Goal: Task Accomplishment & Management: Use online tool/utility

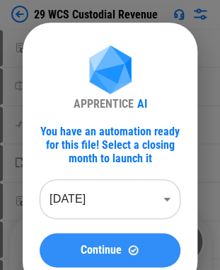
click at [108, 250] on span "Continue" at bounding box center [101, 249] width 41 height 11
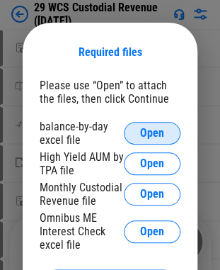
click at [137, 131] on button "Open" at bounding box center [152, 133] width 57 height 23
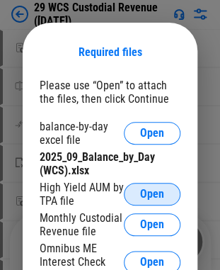
click at [144, 190] on span "Open" at bounding box center [152, 193] width 24 height 11
click at [149, 196] on span "Open" at bounding box center [152, 193] width 24 height 11
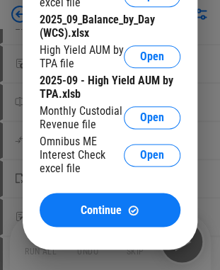
scroll to position [142, 0]
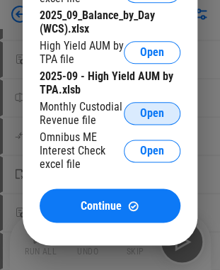
click at [147, 115] on span "Open" at bounding box center [152, 113] width 24 height 11
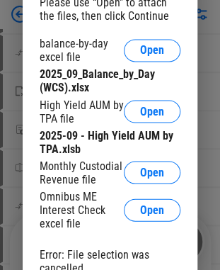
scroll to position [227, 0]
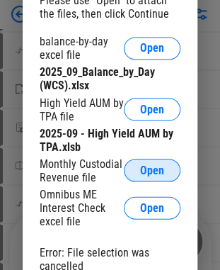
click at [137, 179] on button "Open" at bounding box center [152, 170] width 57 height 23
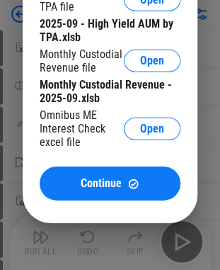
scroll to position [425, 0]
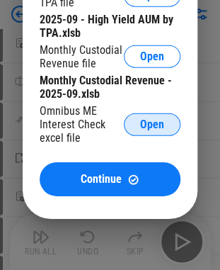
click at [152, 128] on span "Open" at bounding box center [152, 124] width 24 height 11
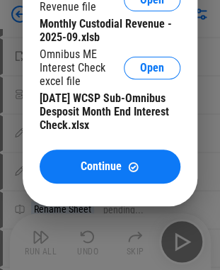
scroll to position [709, 0]
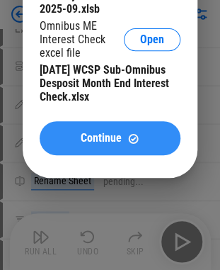
click at [109, 144] on span "Continue" at bounding box center [101, 138] width 41 height 11
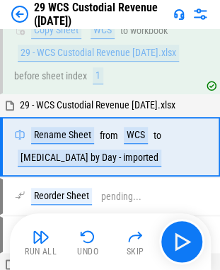
scroll to position [50, 0]
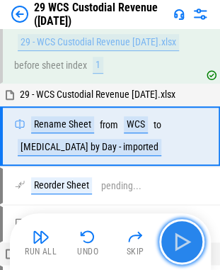
click at [183, 247] on img "button" at bounding box center [182, 241] width 23 height 23
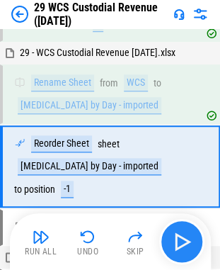
scroll to position [110, 0]
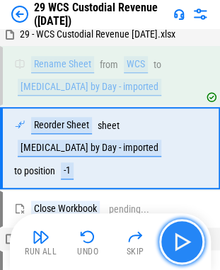
click at [183, 247] on img "button" at bounding box center [182, 241] width 23 height 23
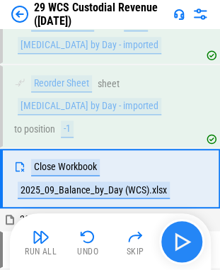
scroll to position [170, 0]
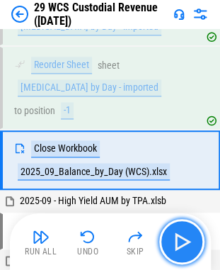
click at [183, 247] on img "button" at bounding box center [182, 241] width 23 height 23
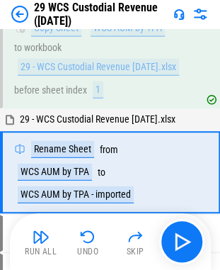
scroll to position [384, 0]
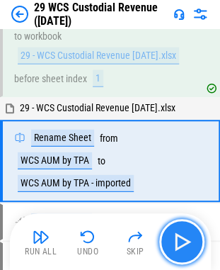
click at [181, 240] on img "button" at bounding box center [182, 241] width 23 height 23
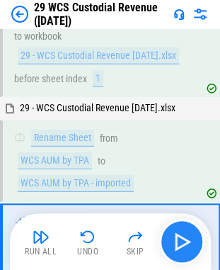
scroll to position [466, 0]
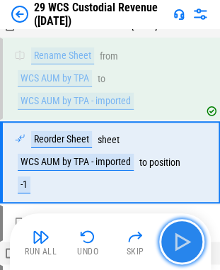
click at [182, 241] on img "button" at bounding box center [182, 241] width 23 height 23
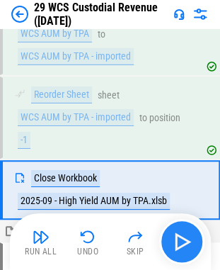
scroll to position [539, 0]
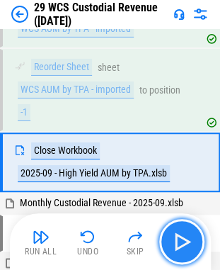
click at [182, 241] on img "button" at bounding box center [182, 241] width 23 height 23
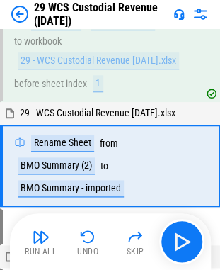
scroll to position [752, 0]
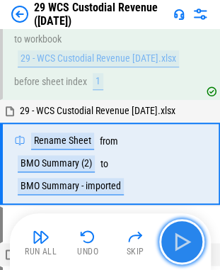
click at [180, 240] on img "button" at bounding box center [182, 241] width 23 height 23
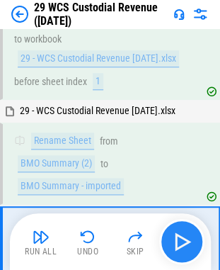
scroll to position [835, 0]
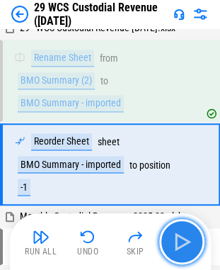
click at [180, 240] on img "button" at bounding box center [182, 241] width 23 height 23
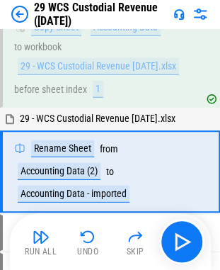
scroll to position [1059, 0]
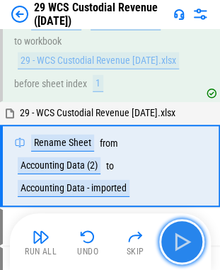
click at [181, 241] on img "button" at bounding box center [182, 241] width 23 height 23
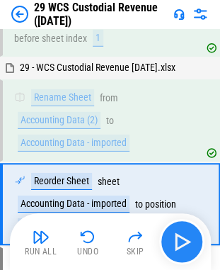
scroll to position [1142, 0]
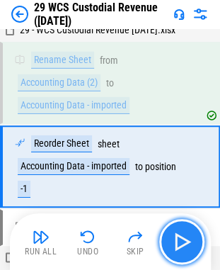
click at [181, 241] on img "button" at bounding box center [182, 241] width 23 height 23
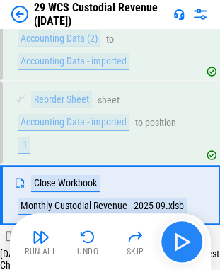
scroll to position [1214, 0]
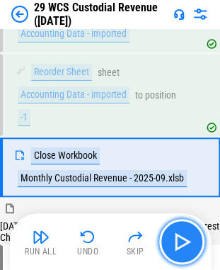
click at [181, 241] on img "button" at bounding box center [182, 241] width 23 height 23
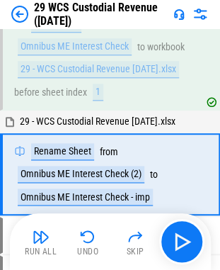
scroll to position [1459, 0]
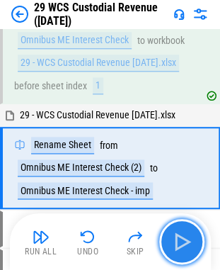
click at [178, 241] on img "button" at bounding box center [182, 241] width 23 height 23
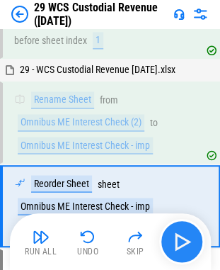
scroll to position [1542, 0]
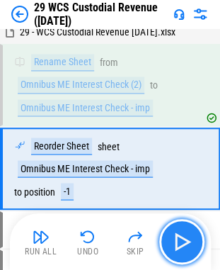
click at [178, 241] on img "button" at bounding box center [182, 241] width 23 height 23
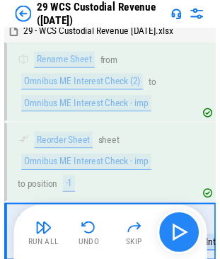
scroll to position [1619, 0]
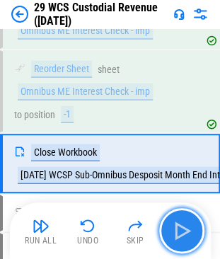
click at [181, 225] on img "button" at bounding box center [182, 231] width 23 height 23
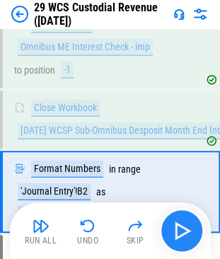
scroll to position [1691, 0]
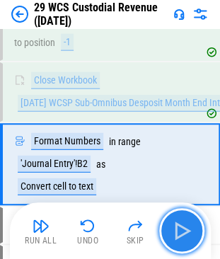
click at [178, 237] on img "button" at bounding box center [182, 231] width 23 height 23
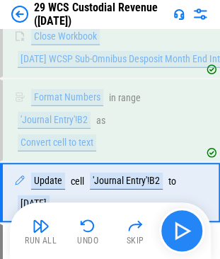
scroll to position [1763, 0]
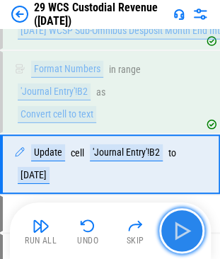
click at [183, 231] on img "button" at bounding box center [182, 231] width 23 height 23
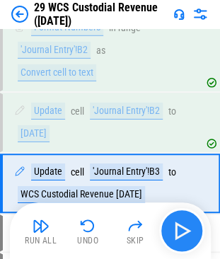
scroll to position [1823, 0]
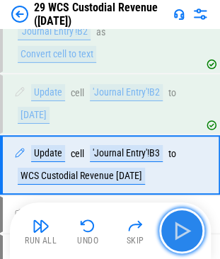
click at [183, 231] on img "button" at bounding box center [182, 231] width 23 height 23
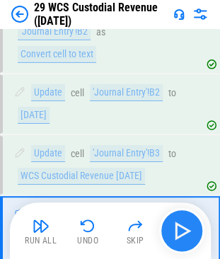
scroll to position [1895, 0]
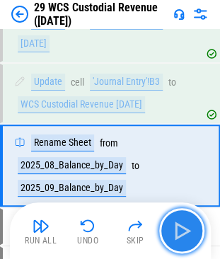
click at [183, 231] on img "button" at bounding box center [182, 231] width 23 height 23
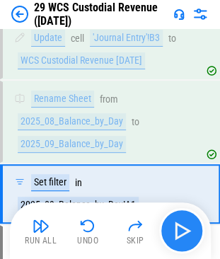
scroll to position [1966, 0]
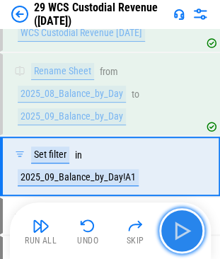
click at [183, 231] on img "button" at bounding box center [182, 231] width 23 height 23
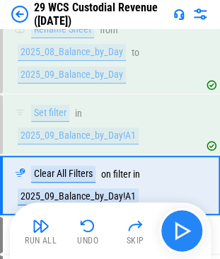
scroll to position [2027, 0]
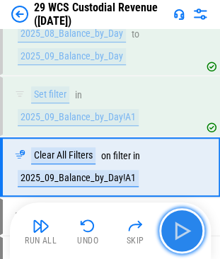
click at [183, 231] on img "button" at bounding box center [182, 231] width 23 height 23
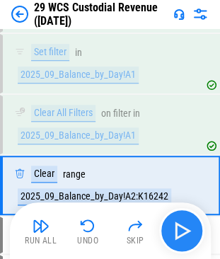
scroll to position [2088, 0]
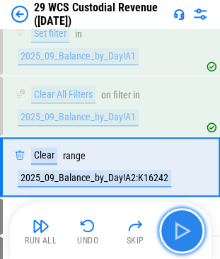
click at [183, 231] on img "button" at bounding box center [182, 231] width 23 height 23
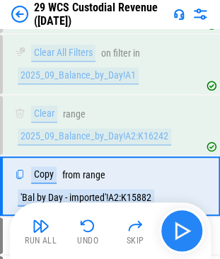
scroll to position [2148, 0]
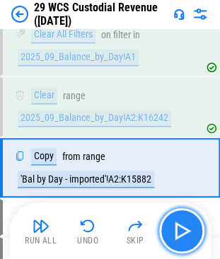
click at [183, 231] on img "button" at bounding box center [182, 231] width 23 height 23
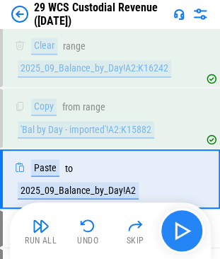
scroll to position [2208, 0]
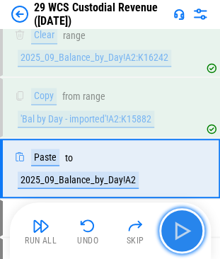
click at [183, 231] on img "button" at bounding box center [182, 231] width 23 height 23
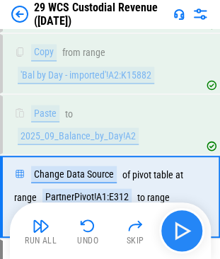
scroll to position [2280, 0]
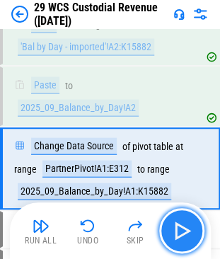
click at [182, 232] on img "button" at bounding box center [182, 231] width 23 height 23
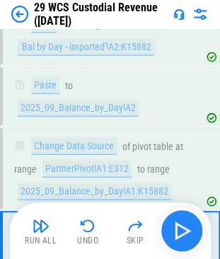
scroll to position [2363, 0]
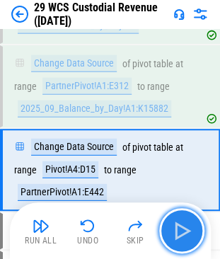
click at [182, 232] on img "button" at bounding box center [182, 231] width 23 height 23
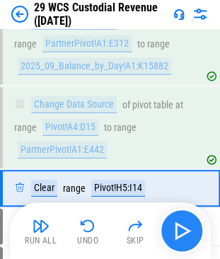
scroll to position [2423, 0]
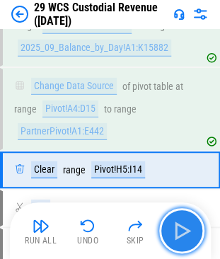
click at [182, 232] on img "button" at bounding box center [182, 231] width 23 height 23
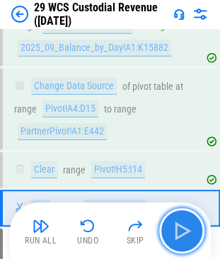
click at [182, 232] on img "button" at bounding box center [182, 231] width 23 height 23
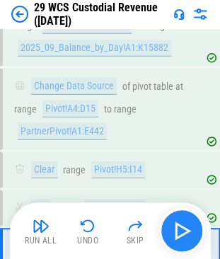
scroll to position [2499, 0]
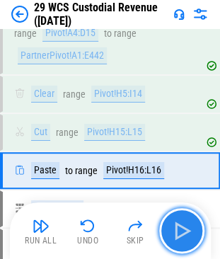
click at [182, 232] on img "button" at bounding box center [182, 231] width 23 height 23
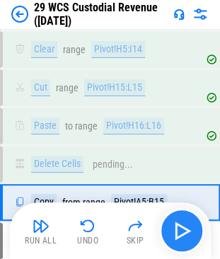
scroll to position [2575, 0]
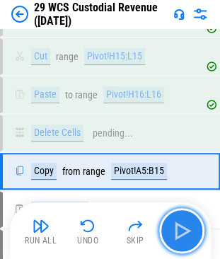
click at [182, 232] on img "button" at bounding box center [182, 231] width 23 height 23
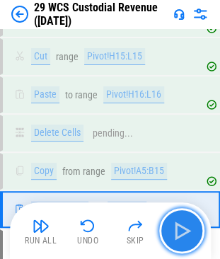
click at [182, 232] on img "button" at bounding box center [182, 231] width 23 height 23
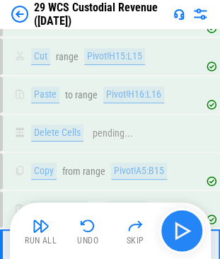
scroll to position [2663, 0]
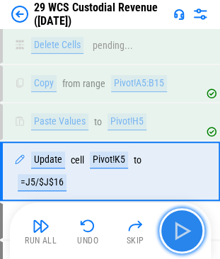
click at [182, 232] on img "button" at bounding box center [182, 231] width 23 height 23
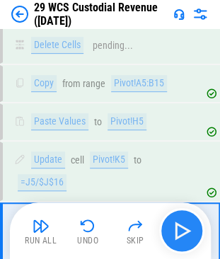
scroll to position [2723, 0]
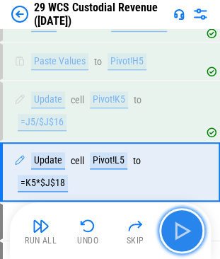
click at [182, 232] on img "button" at bounding box center [182, 231] width 23 height 23
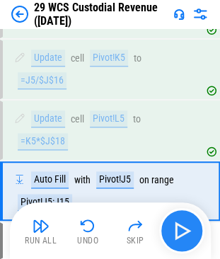
scroll to position [2783, 0]
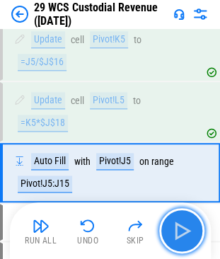
click at [182, 232] on img "button" at bounding box center [182, 231] width 23 height 23
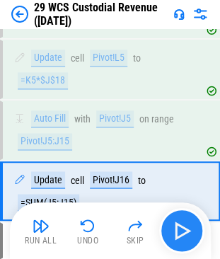
scroll to position [2844, 0]
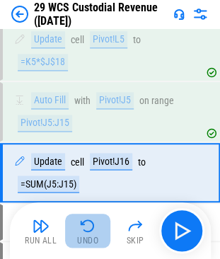
click at [91, 225] on img "button" at bounding box center [87, 226] width 17 height 17
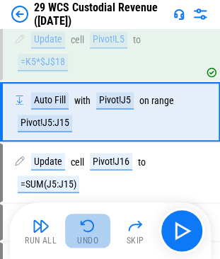
click at [91, 225] on img "button" at bounding box center [87, 226] width 17 height 17
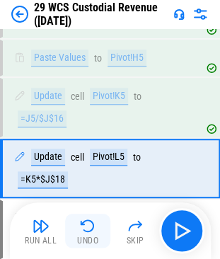
scroll to position [2723, 0]
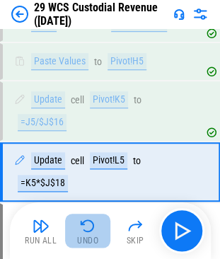
click at [91, 225] on img "button" at bounding box center [87, 226] width 17 height 17
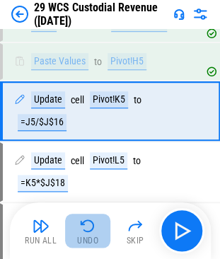
click at [91, 225] on img "button" at bounding box center [87, 226] width 17 height 17
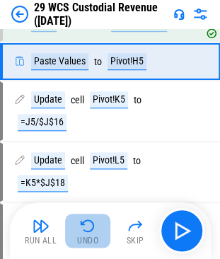
click at [91, 225] on img "button" at bounding box center [87, 226] width 17 height 17
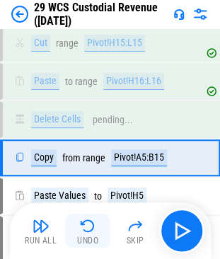
scroll to position [2575, 0]
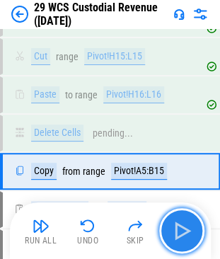
click at [186, 232] on img "button" at bounding box center [182, 231] width 23 height 23
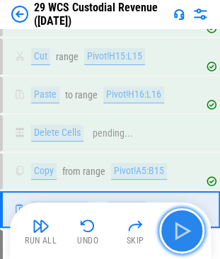
click at [186, 232] on img "button" at bounding box center [182, 231] width 23 height 23
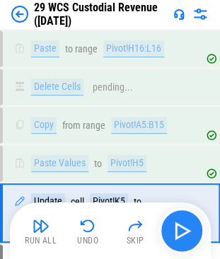
scroll to position [2663, 0]
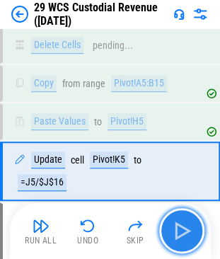
click at [179, 231] on img "button" at bounding box center [182, 231] width 23 height 23
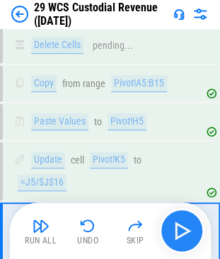
scroll to position [2723, 0]
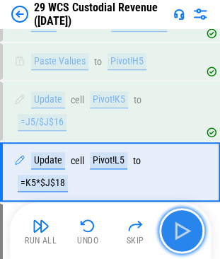
click at [179, 231] on img "button" at bounding box center [182, 231] width 23 height 23
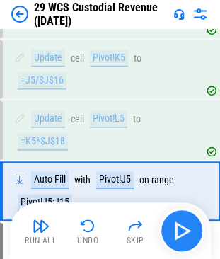
scroll to position [2783, 0]
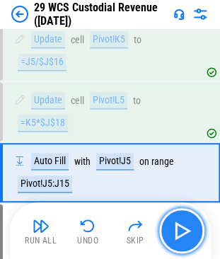
click at [179, 231] on img "button" at bounding box center [182, 231] width 23 height 23
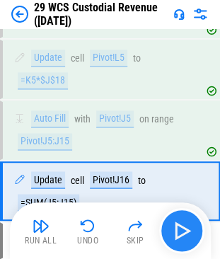
scroll to position [2844, 0]
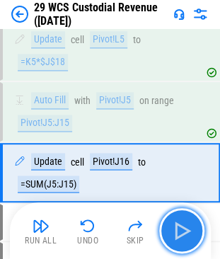
click at [179, 231] on img "button" at bounding box center [182, 231] width 23 height 23
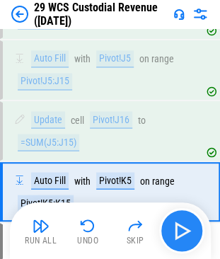
scroll to position [2905, 0]
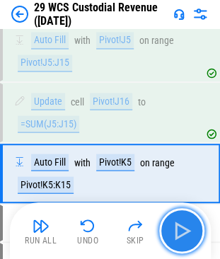
click at [179, 231] on img "button" at bounding box center [182, 231] width 23 height 23
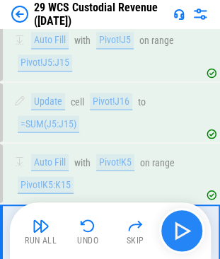
scroll to position [2965, 0]
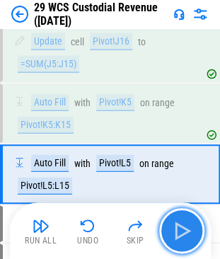
click at [179, 231] on img "button" at bounding box center [182, 231] width 23 height 23
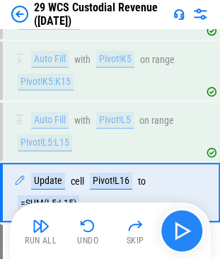
scroll to position [3026, 0]
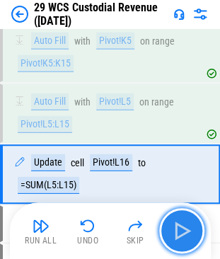
click at [179, 231] on img "button" at bounding box center [182, 231] width 23 height 23
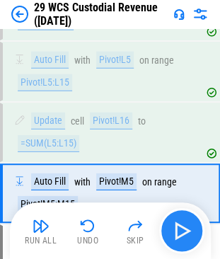
scroll to position [3086, 0]
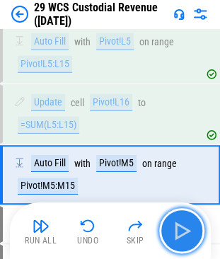
click at [179, 231] on img "button" at bounding box center [182, 231] width 23 height 23
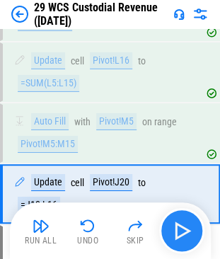
scroll to position [3146, 0]
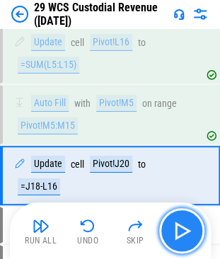
click at [179, 231] on img "button" at bounding box center [182, 231] width 23 height 23
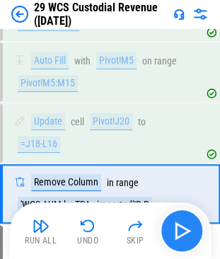
scroll to position [3207, 0]
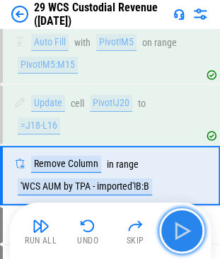
click at [179, 231] on img "button" at bounding box center [182, 231] width 23 height 23
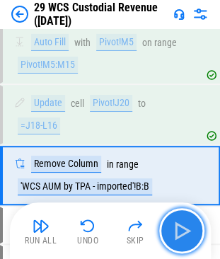
click at [179, 231] on img "button" at bounding box center [182, 231] width 23 height 23
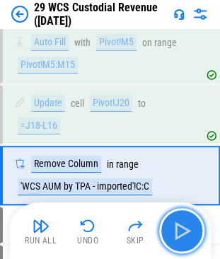
click at [179, 231] on img "button" at bounding box center [182, 231] width 23 height 23
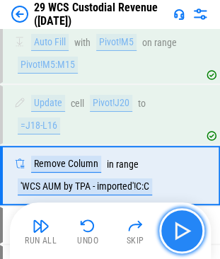
click at [179, 231] on img "button" at bounding box center [182, 231] width 23 height 23
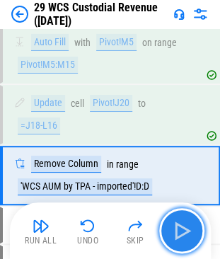
click at [179, 231] on img "button" at bounding box center [182, 231] width 23 height 23
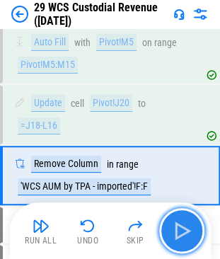
click at [179, 231] on img "button" at bounding box center [182, 231] width 23 height 23
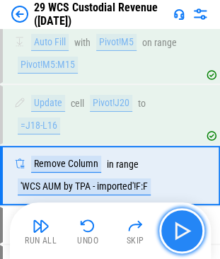
click at [179, 231] on img "button" at bounding box center [182, 231] width 23 height 23
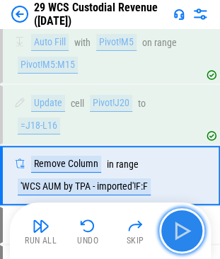
click at [179, 231] on img "button" at bounding box center [182, 231] width 23 height 23
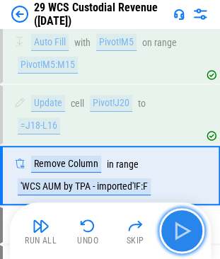
click at [179, 231] on img "button" at bounding box center [182, 231] width 23 height 23
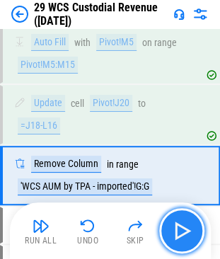
click at [179, 231] on img "button" at bounding box center [182, 231] width 23 height 23
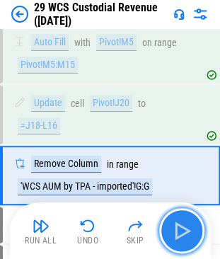
click at [179, 231] on img "button" at bounding box center [182, 231] width 23 height 23
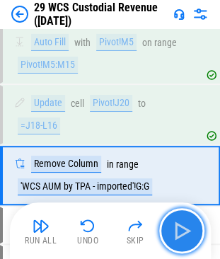
click at [179, 231] on img "button" at bounding box center [182, 231] width 23 height 23
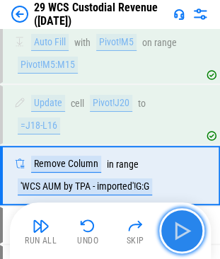
click at [179, 231] on img "button" at bounding box center [182, 231] width 23 height 23
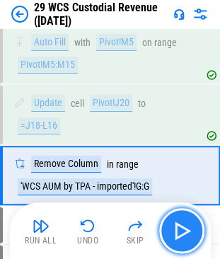
click at [179, 231] on img "button" at bounding box center [182, 231] width 23 height 23
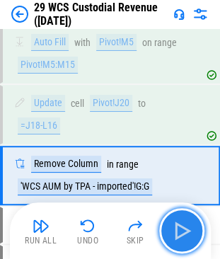
click at [179, 231] on img "button" at bounding box center [182, 231] width 23 height 23
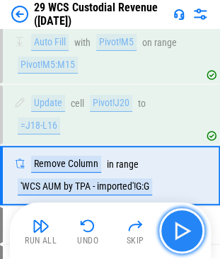
click at [179, 231] on img "button" at bounding box center [182, 231] width 23 height 23
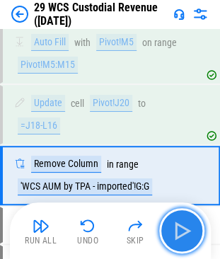
click at [179, 231] on img "button" at bounding box center [182, 231] width 23 height 23
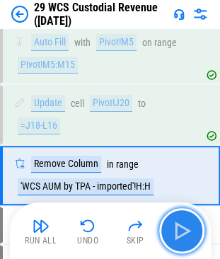
click at [179, 231] on img "button" at bounding box center [182, 231] width 23 height 23
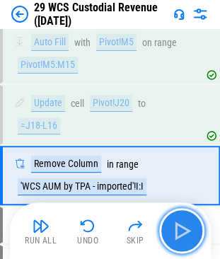
click at [179, 231] on img "button" at bounding box center [182, 231] width 23 height 23
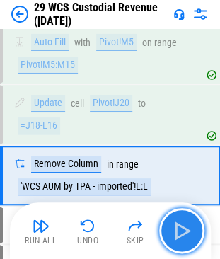
click at [179, 231] on img "button" at bounding box center [182, 231] width 23 height 23
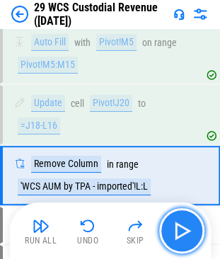
click at [179, 231] on img "button" at bounding box center [182, 231] width 23 height 23
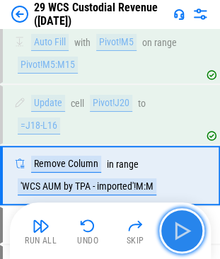
click at [179, 231] on img "button" at bounding box center [182, 231] width 23 height 23
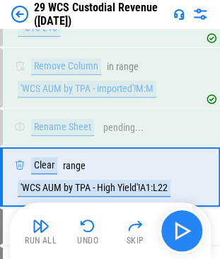
scroll to position [3306, 0]
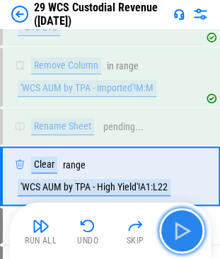
click at [184, 231] on img "button" at bounding box center [182, 231] width 23 height 23
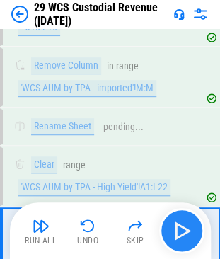
scroll to position [3366, 0]
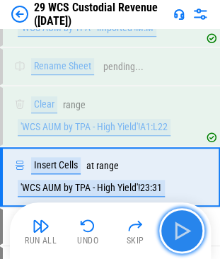
click at [184, 231] on img "button" at bounding box center [182, 231] width 23 height 23
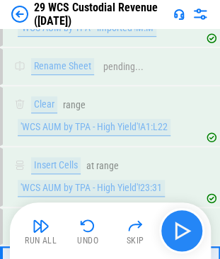
scroll to position [3464, 0]
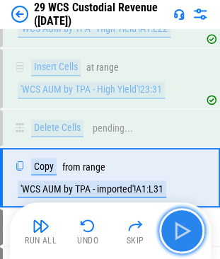
click at [184, 231] on img "button" at bounding box center [182, 231] width 23 height 23
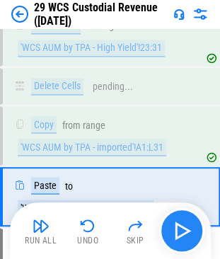
scroll to position [3525, 0]
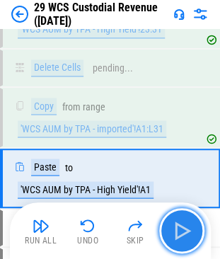
click at [184, 231] on img "button" at bounding box center [182, 231] width 23 height 23
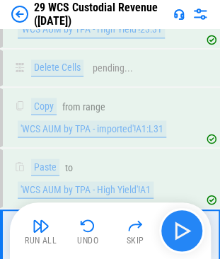
scroll to position [3586, 0]
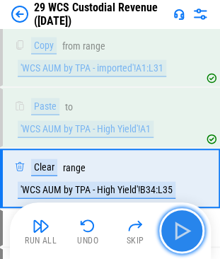
click at [184, 231] on img "button" at bounding box center [182, 231] width 23 height 23
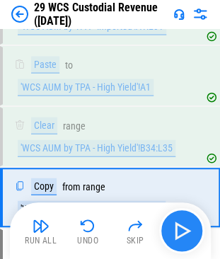
scroll to position [3646, 0]
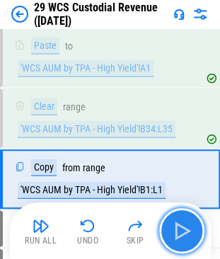
click at [184, 231] on img "button" at bounding box center [182, 231] width 23 height 23
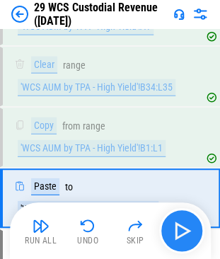
scroll to position [3706, 0]
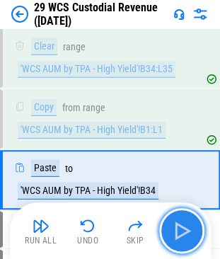
click at [184, 231] on img "button" at bounding box center [182, 231] width 23 height 23
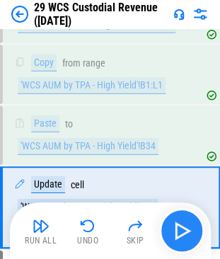
scroll to position [3778, 0]
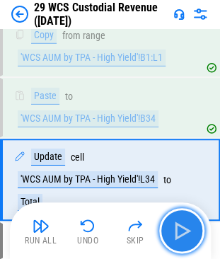
click at [184, 231] on img "button" at bounding box center [182, 231] width 23 height 23
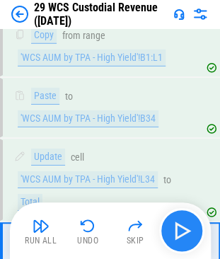
scroll to position [3861, 0]
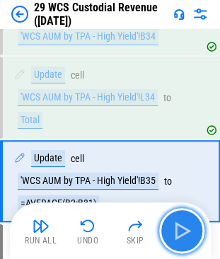
click at [184, 231] on img "button" at bounding box center [182, 231] width 23 height 23
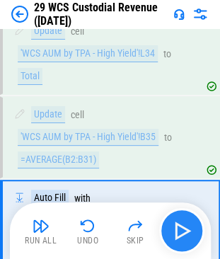
scroll to position [3952, 0]
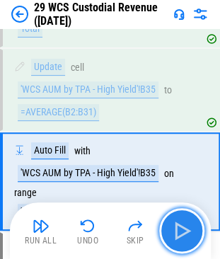
click at [184, 231] on img "button" at bounding box center [182, 231] width 23 height 23
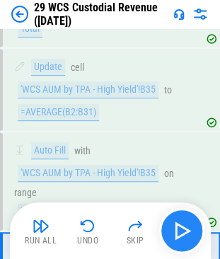
scroll to position [4043, 0]
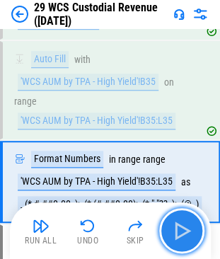
click at [184, 231] on img "button" at bounding box center [182, 231] width 23 height 23
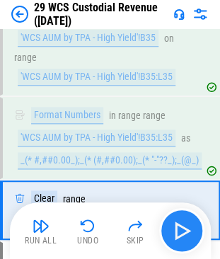
scroll to position [4115, 0]
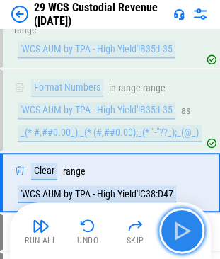
click at [184, 231] on img "button" at bounding box center [182, 231] width 23 height 23
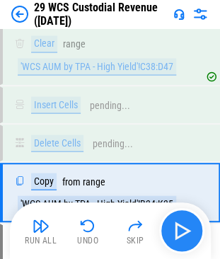
scroll to position [4252, 0]
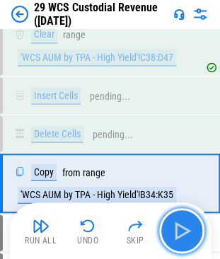
click at [184, 231] on img "button" at bounding box center [182, 231] width 23 height 23
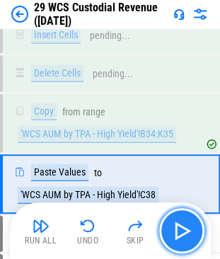
click at [184, 231] on img "button" at bounding box center [182, 231] width 23 height 23
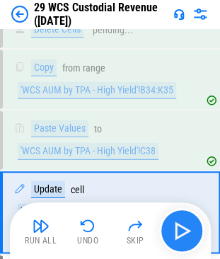
scroll to position [4383, 0]
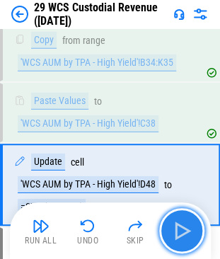
click at [184, 231] on img "button" at bounding box center [182, 231] width 23 height 23
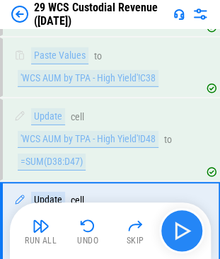
scroll to position [4466, 0]
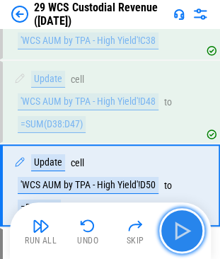
click at [184, 231] on img "button" at bounding box center [182, 231] width 23 height 23
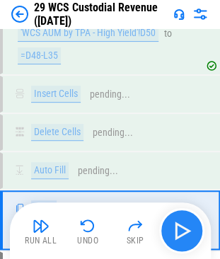
scroll to position [4652, 0]
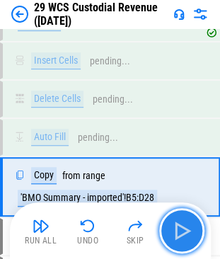
click at [184, 231] on img "button" at bounding box center [182, 231] width 23 height 23
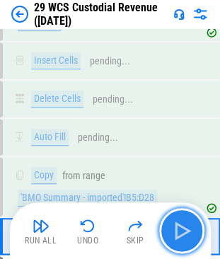
click at [184, 231] on img "button" at bounding box center [182, 231] width 23 height 23
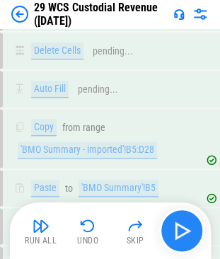
scroll to position [4865, 0]
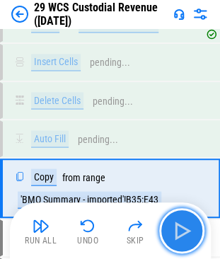
click at [184, 231] on img "button" at bounding box center [182, 231] width 23 height 23
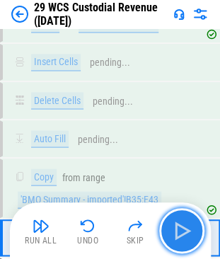
click at [181, 221] on img "button" at bounding box center [182, 231] width 23 height 23
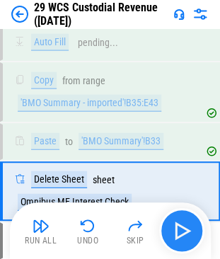
scroll to position [4963, 0]
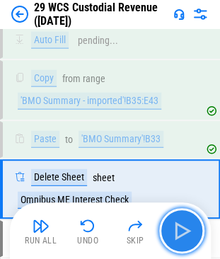
click at [182, 224] on img "button" at bounding box center [182, 231] width 23 height 23
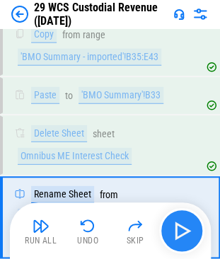
scroll to position [5035, 0]
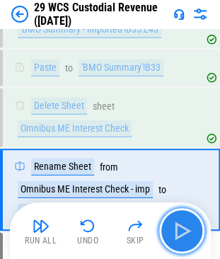
click at [182, 224] on img "button" at bounding box center [182, 231] width 23 height 23
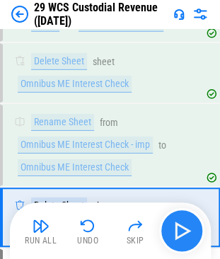
scroll to position [5106, 0]
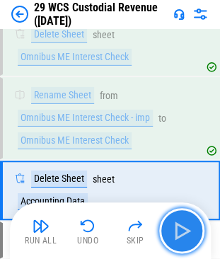
click at [182, 224] on img "button" at bounding box center [182, 231] width 23 height 23
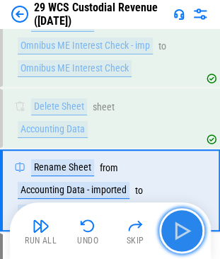
click at [182, 224] on img "button" at bounding box center [182, 231] width 23 height 23
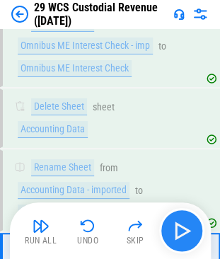
scroll to position [5250, 0]
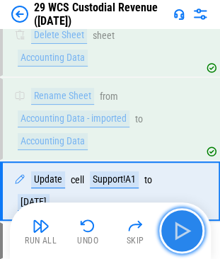
click at [182, 224] on img "button" at bounding box center [182, 231] width 23 height 23
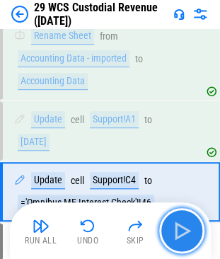
click at [182, 224] on img "button" at bounding box center [182, 231] width 23 height 23
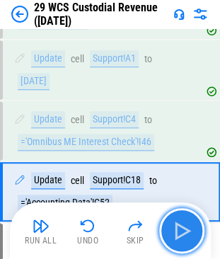
click at [182, 224] on img "button" at bounding box center [182, 231] width 23 height 23
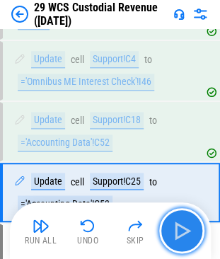
click at [182, 224] on img "button" at bounding box center [182, 231] width 23 height 23
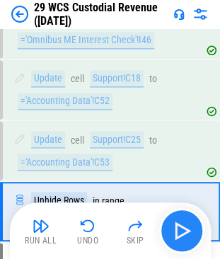
scroll to position [5492, 0]
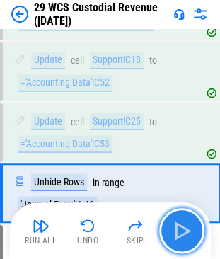
click at [182, 224] on img "button" at bounding box center [182, 231] width 23 height 23
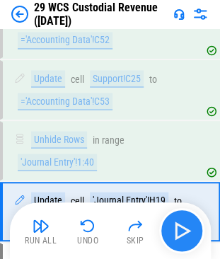
scroll to position [5553, 0]
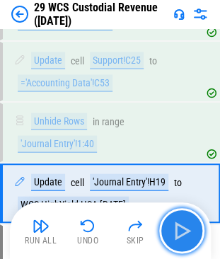
click at [182, 224] on img "button" at bounding box center [182, 231] width 23 height 23
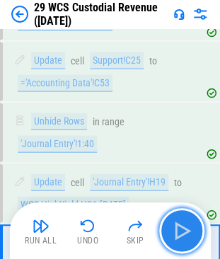
click at [182, 224] on img "button" at bounding box center [182, 231] width 23 height 23
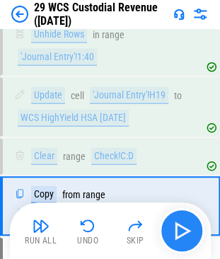
scroll to position [5651, 0]
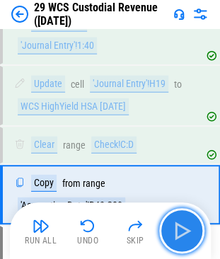
click at [183, 230] on img "button" at bounding box center [182, 231] width 23 height 23
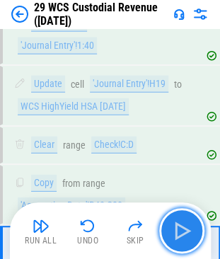
click at [183, 230] on img "button" at bounding box center [182, 231] width 23 height 23
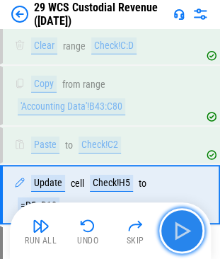
click at [183, 230] on img "button" at bounding box center [182, 231] width 23 height 23
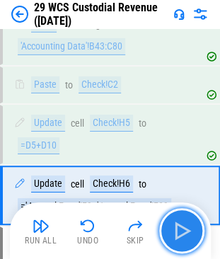
click at [183, 230] on img "button" at bounding box center [182, 231] width 23 height 23
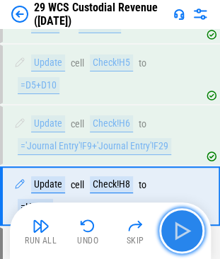
click at [183, 230] on img "button" at bounding box center [182, 231] width 23 height 23
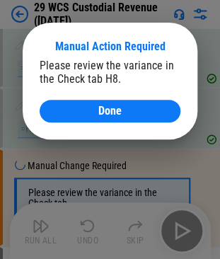
scroll to position [5950, 0]
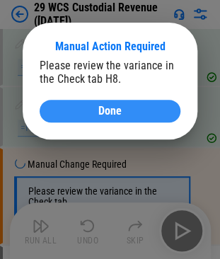
click at [117, 113] on span "Done" at bounding box center [109, 111] width 23 height 11
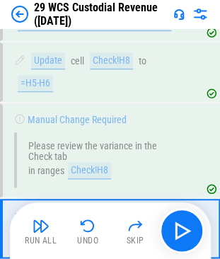
scroll to position [6026, 0]
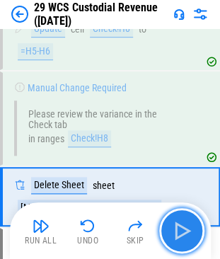
click at [179, 220] on img "button" at bounding box center [182, 231] width 23 height 23
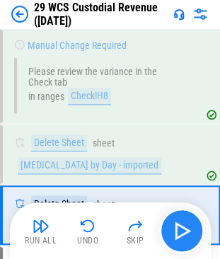
scroll to position [6087, 0]
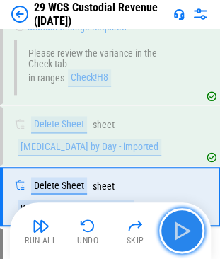
click at [179, 220] on img "button" at bounding box center [182, 231] width 23 height 23
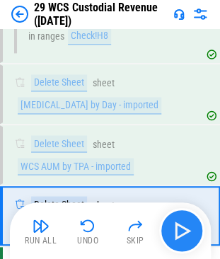
scroll to position [6147, 0]
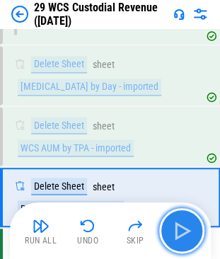
click at [179, 220] on img "button" at bounding box center [182, 231] width 23 height 23
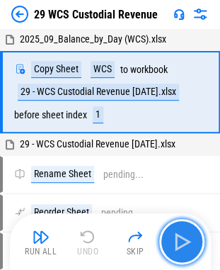
click at [183, 247] on img "button" at bounding box center [182, 241] width 23 height 23
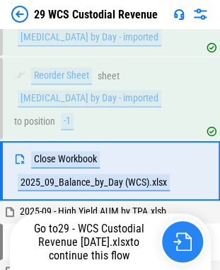
scroll to position [170, 0]
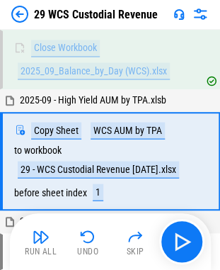
scroll to position [271, 0]
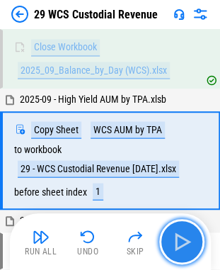
click at [181, 240] on img "button" at bounding box center [182, 241] width 23 height 23
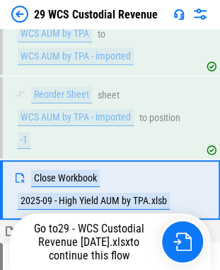
scroll to position [539, 0]
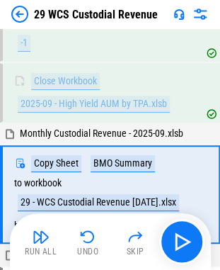
scroll to position [639, 0]
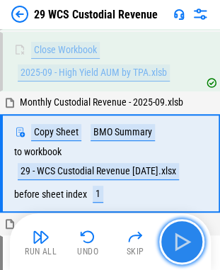
click at [180, 240] on img "button" at bounding box center [182, 241] width 23 height 23
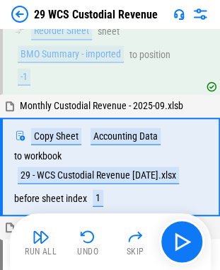
scroll to position [947, 0]
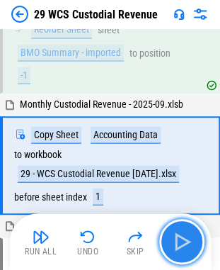
click at [181, 241] on img "button" at bounding box center [182, 241] width 23 height 23
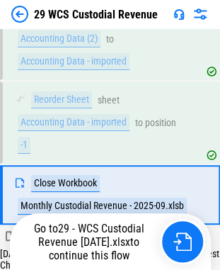
scroll to position [1214, 0]
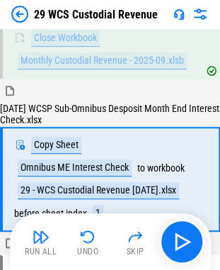
scroll to position [1344, 0]
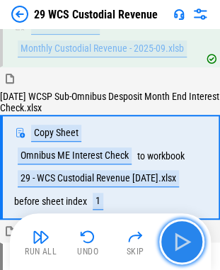
click at [178, 241] on img "button" at bounding box center [182, 241] width 23 height 23
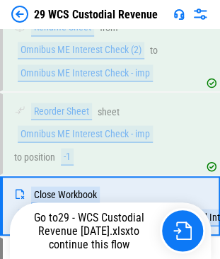
scroll to position [1619, 0]
